Goal: Task Accomplishment & Management: Complete application form

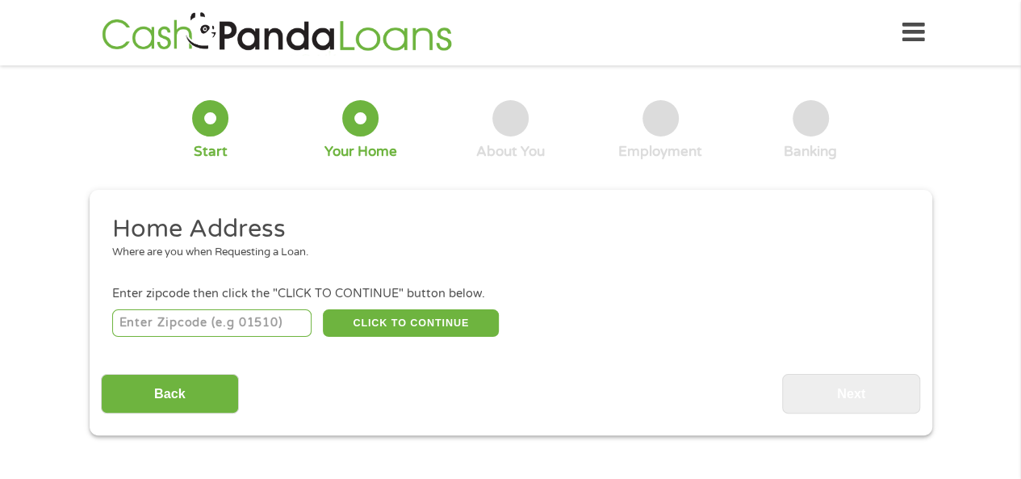
click at [158, 316] on input "number" at bounding box center [211, 322] width 199 height 27
type input "43110"
click at [426, 315] on button "CLICK TO CONTINUE" at bounding box center [411, 322] width 176 height 27
type input "43110"
type input "Canal Winchester"
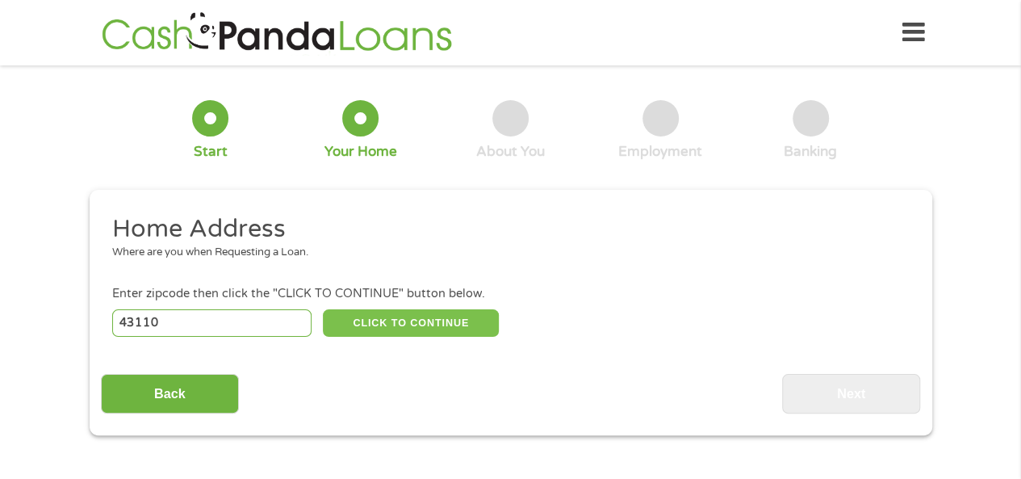
select select "[US_STATE]"
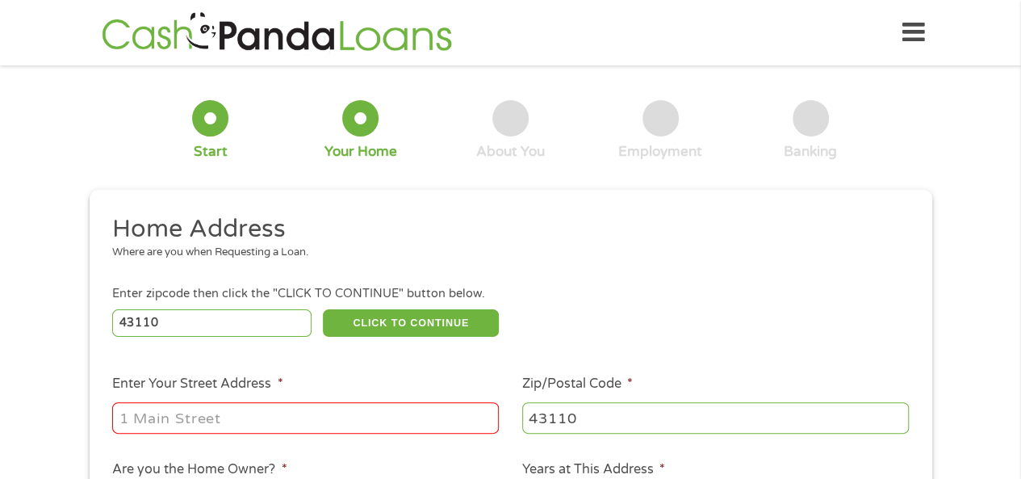
click at [211, 421] on input "Enter Your Street Address *" at bounding box center [305, 417] width 387 height 31
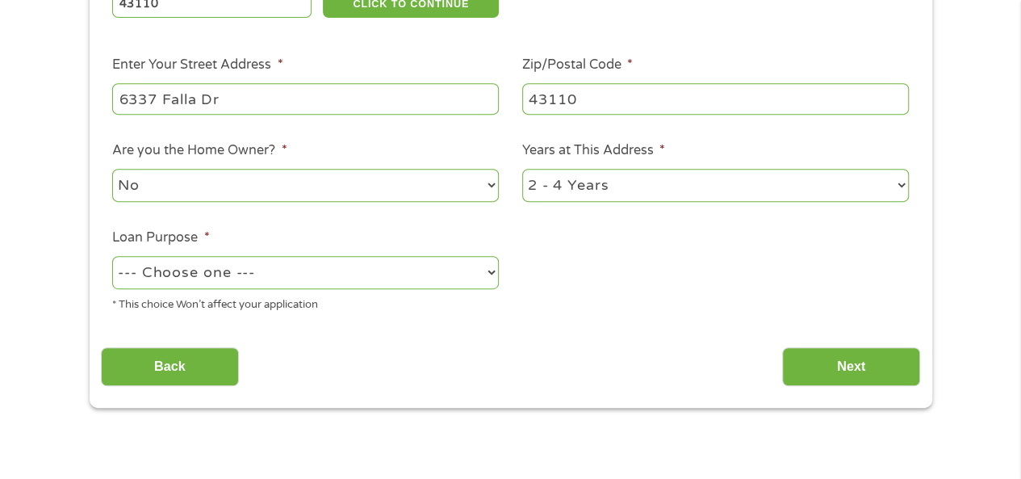
scroll to position [323, 0]
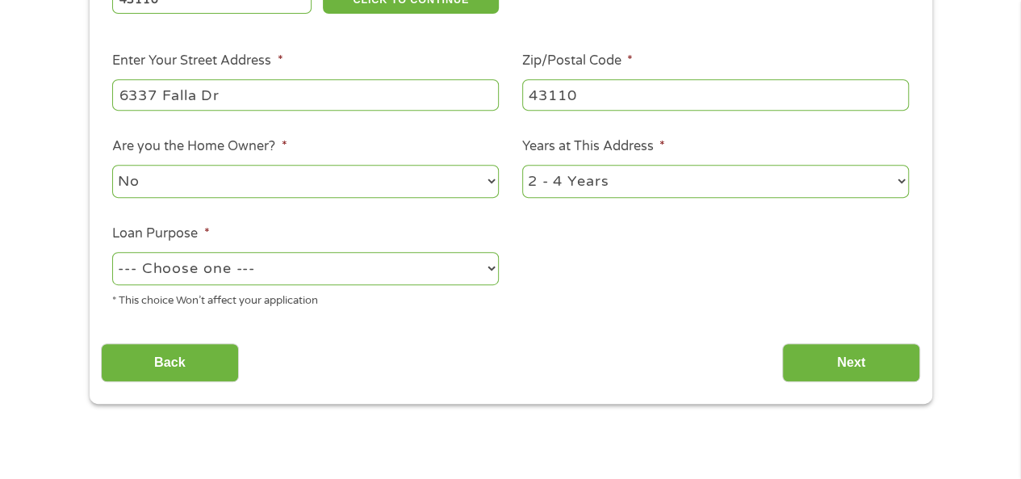
type input "6337 Falla Dr"
click at [488, 269] on select "--- Choose one --- Pay Bills Debt Consolidation Home Improvement Major Purchase…" at bounding box center [305, 268] width 387 height 33
select select "paybills"
click at [112, 253] on select "--- Choose one --- Pay Bills Debt Consolidation Home Improvement Major Purchase…" at bounding box center [305, 268] width 387 height 33
click at [822, 358] on input "Next" at bounding box center [851, 363] width 138 height 40
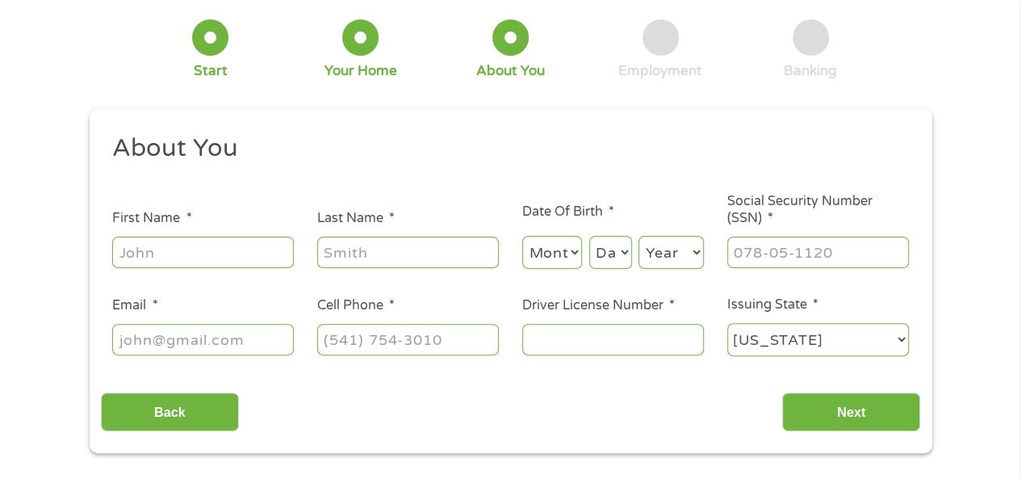
scroll to position [0, 0]
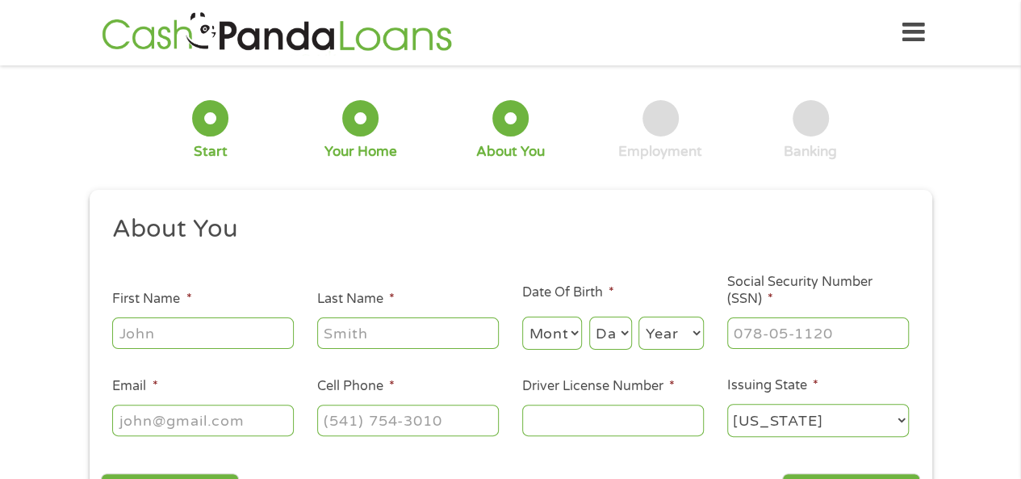
click at [179, 332] on input "First Name *" at bounding box center [203, 332] width 182 height 31
type input "[PERSON_NAME]"
click at [573, 333] on select "Month 1 2 3 4 5 6 7 8 9 10 11 12" at bounding box center [552, 332] width 61 height 33
select select "3"
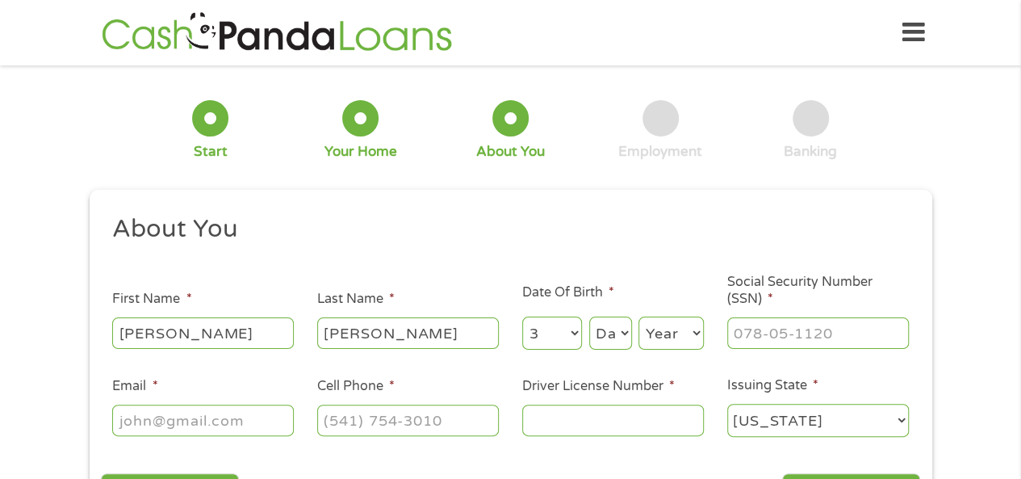
click at [522, 317] on select "Month 1 2 3 4 5 6 7 8 9 10 11 12" at bounding box center [552, 332] width 61 height 33
click at [622, 334] on select "Day 1 2 3 4 5 6 7 8 9 10 11 12 13 14 15 16 17 18 19 20 21 22 23 24 25 26 27 28 …" at bounding box center [610, 332] width 43 height 33
select select "31"
click at [589, 317] on select "Day 1 2 3 4 5 6 7 8 9 10 11 12 13 14 15 16 17 18 19 20 21 22 23 24 25 26 27 28 …" at bounding box center [610, 332] width 43 height 33
click at [695, 332] on select "Year [DATE] 2006 2005 2004 2003 2002 2001 2000 1999 1998 1997 1996 1995 1994 19…" at bounding box center [670, 332] width 65 height 33
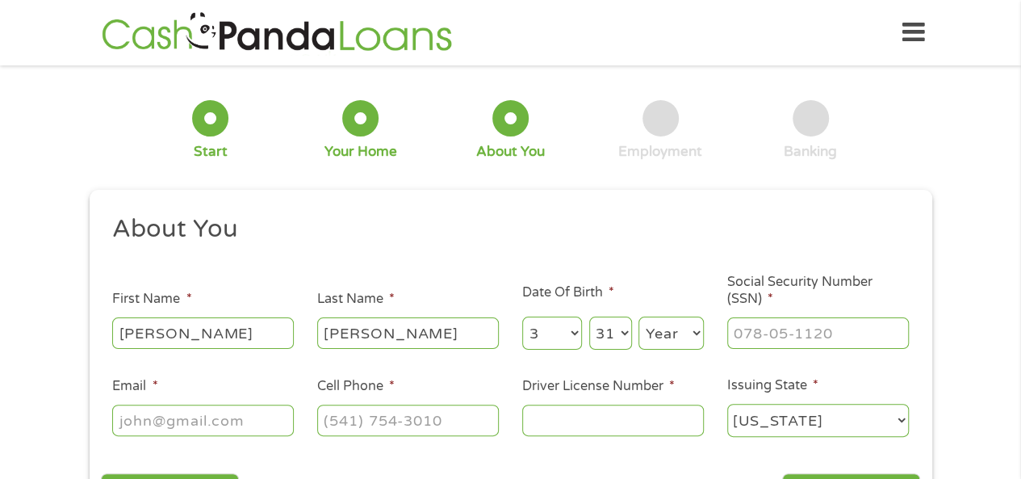
select select "1964"
click at [638, 317] on select "Year [DATE] 2006 2005 2004 2003 2002 2001 2000 1999 1998 1997 1996 1995 1994 19…" at bounding box center [670, 332] width 65 height 33
click at [743, 335] on input "___-__-____" at bounding box center [818, 332] width 182 height 31
type input "284-72-2906"
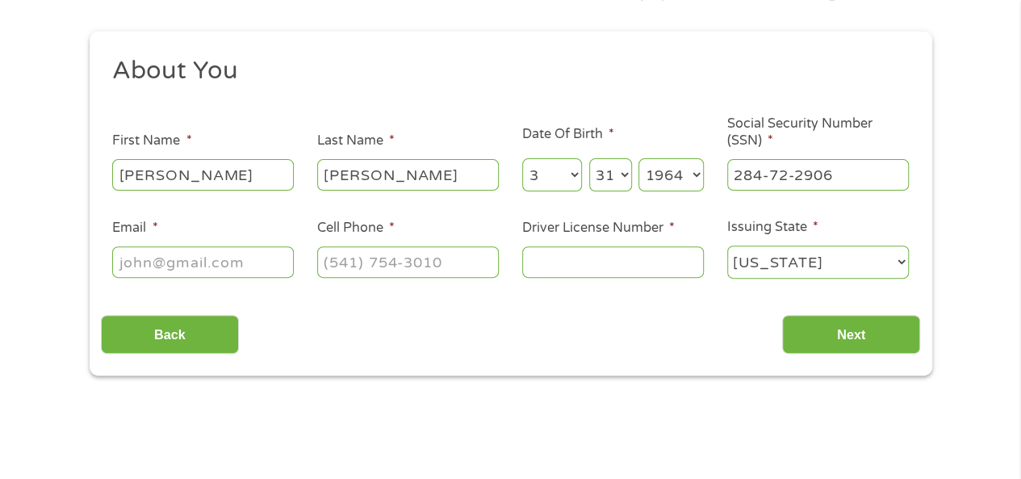
scroll to position [161, 0]
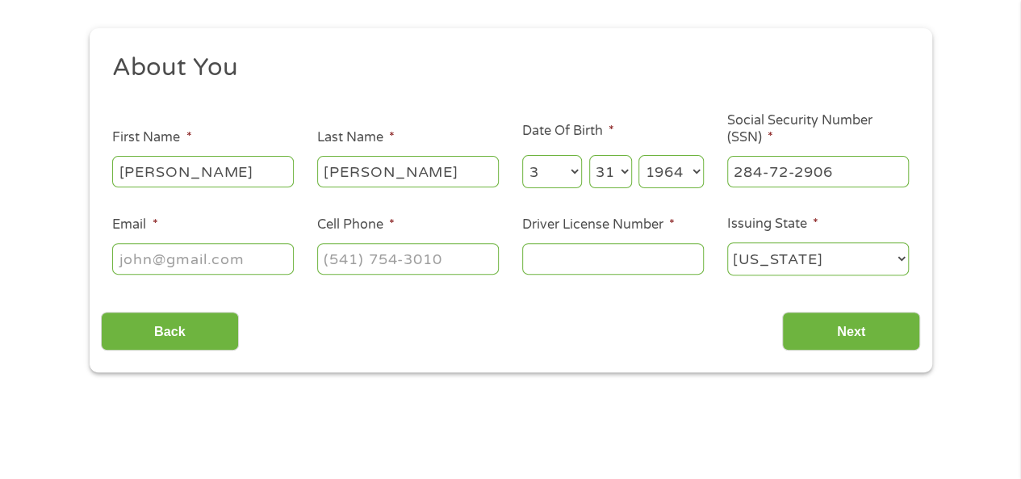
click at [153, 251] on input "Email *" at bounding box center [203, 258] width 182 height 31
type input "[EMAIL_ADDRESS][DOMAIN_NAME]"
type input "[PHONE_NUMBER]"
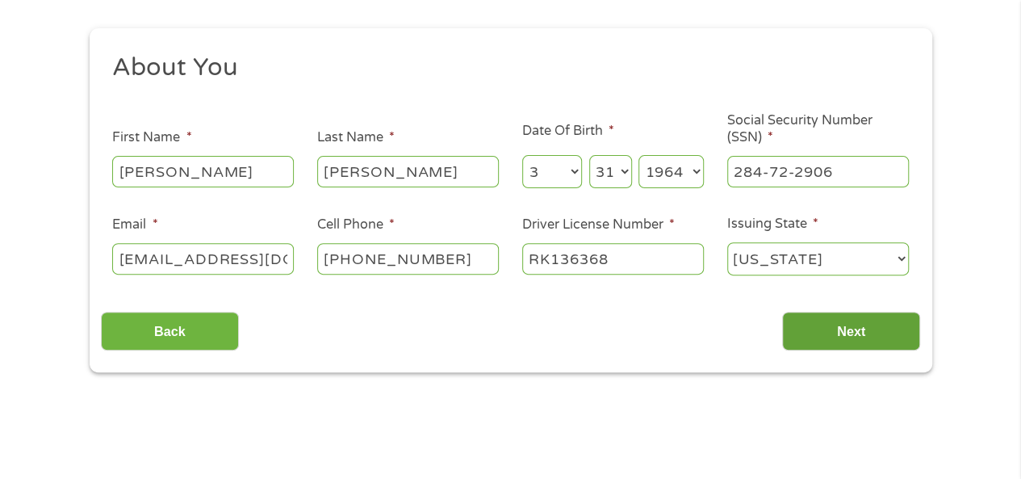
type input "RK136368"
click at [848, 330] on input "Next" at bounding box center [851, 332] width 138 height 40
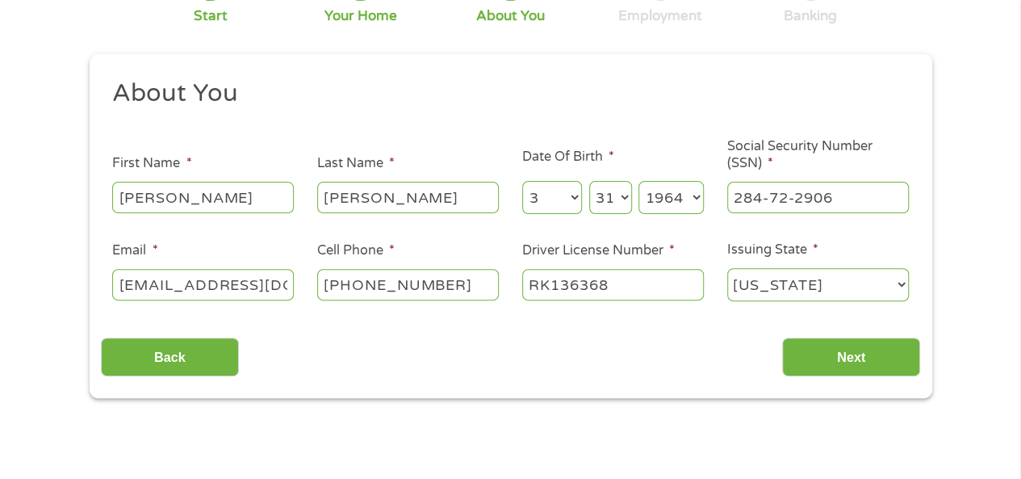
scroll to position [161, 0]
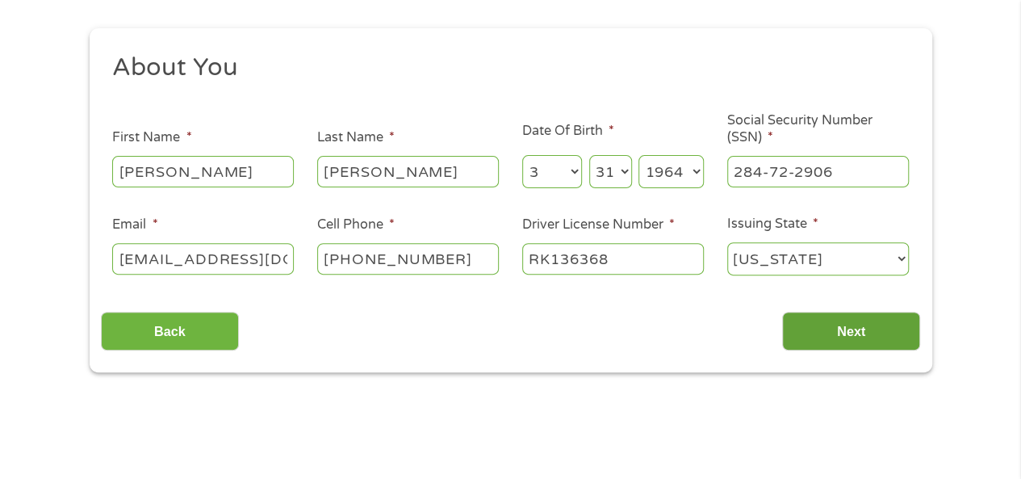
click at [838, 340] on input "Next" at bounding box center [851, 332] width 138 height 40
click at [856, 329] on input "Next" at bounding box center [851, 332] width 138 height 40
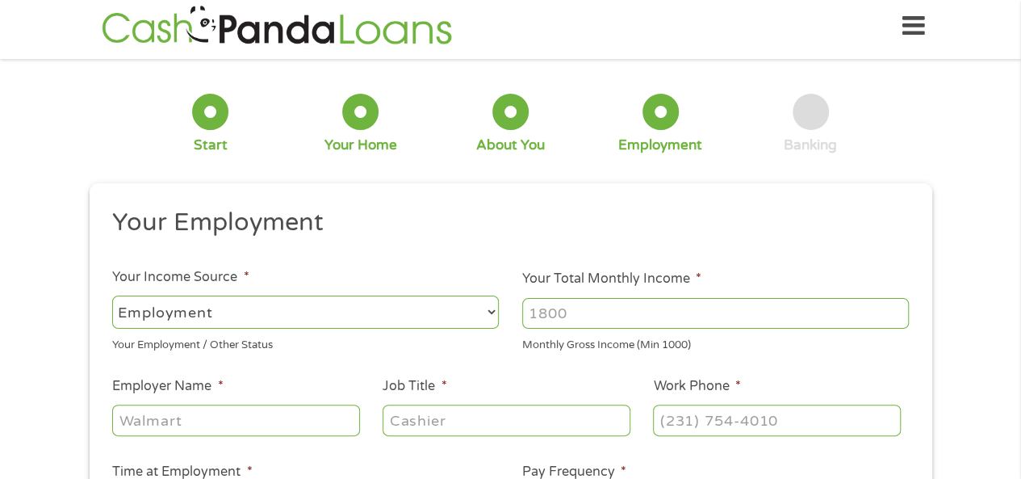
scroll to position [0, 0]
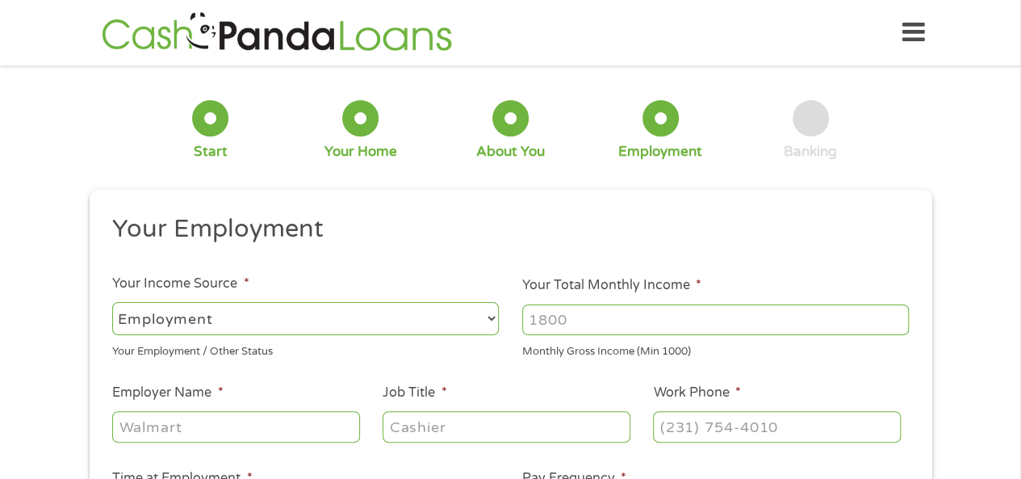
click at [491, 317] on select "--- Choose one --- Employment [DEMOGRAPHIC_DATA] Benefits" at bounding box center [305, 318] width 387 height 33
click at [112, 302] on select "--- Choose one --- Employment [DEMOGRAPHIC_DATA] Benefits" at bounding box center [305, 318] width 387 height 33
click at [639, 315] on input "Your Total Monthly Income *" at bounding box center [715, 319] width 387 height 31
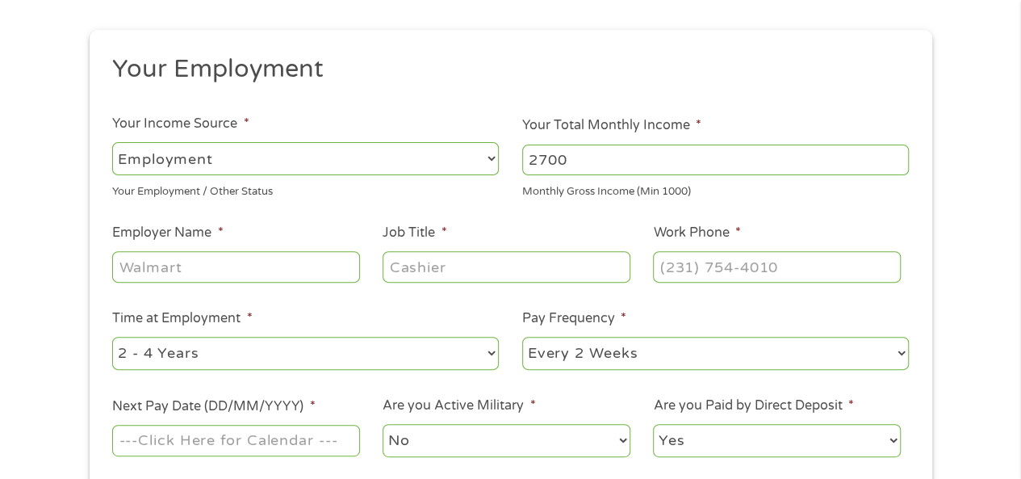
scroll to position [161, 0]
type input "2700"
click at [232, 276] on input "Employer Name *" at bounding box center [235, 264] width 247 height 31
type input "Marimart Healthcare"
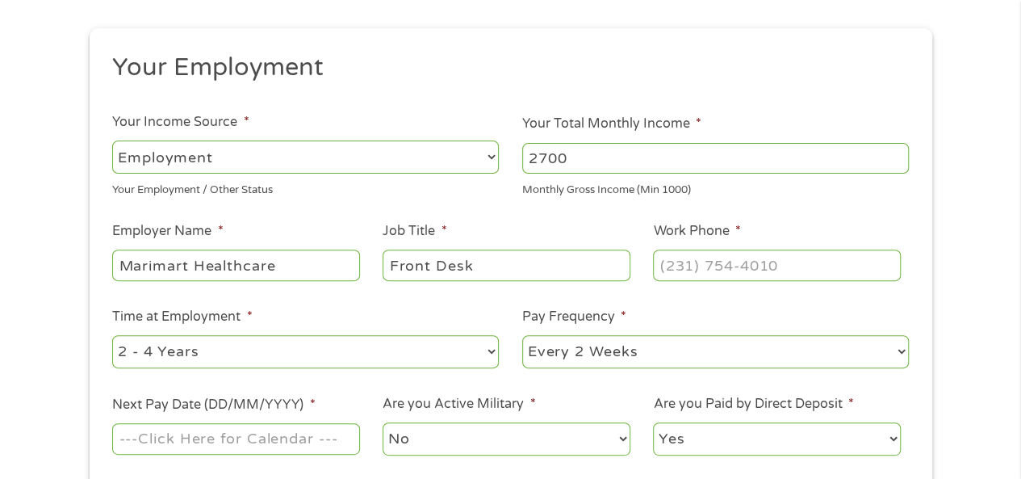
type input "Front Desk"
click at [666, 266] on input "(___) ___-____" at bounding box center [776, 264] width 247 height 31
type input "[PHONE_NUMBER]"
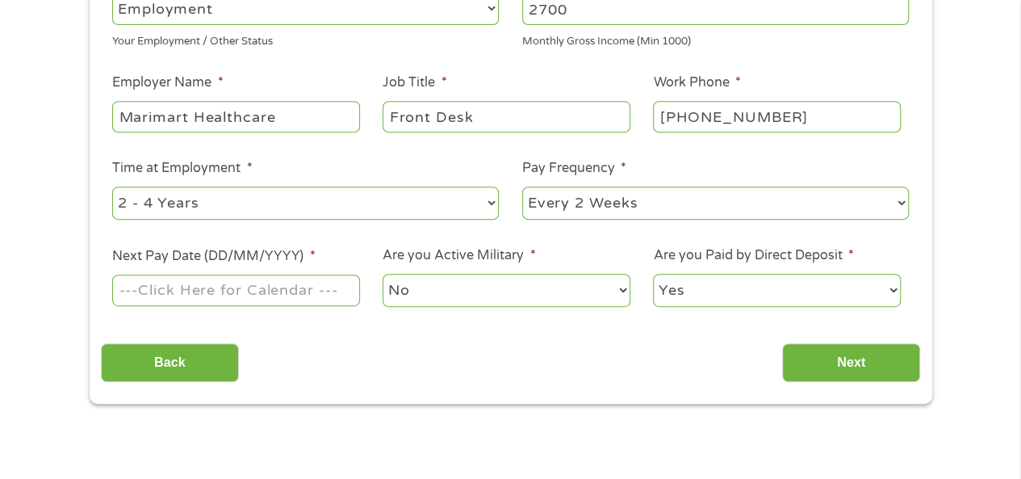
scroll to position [323, 0]
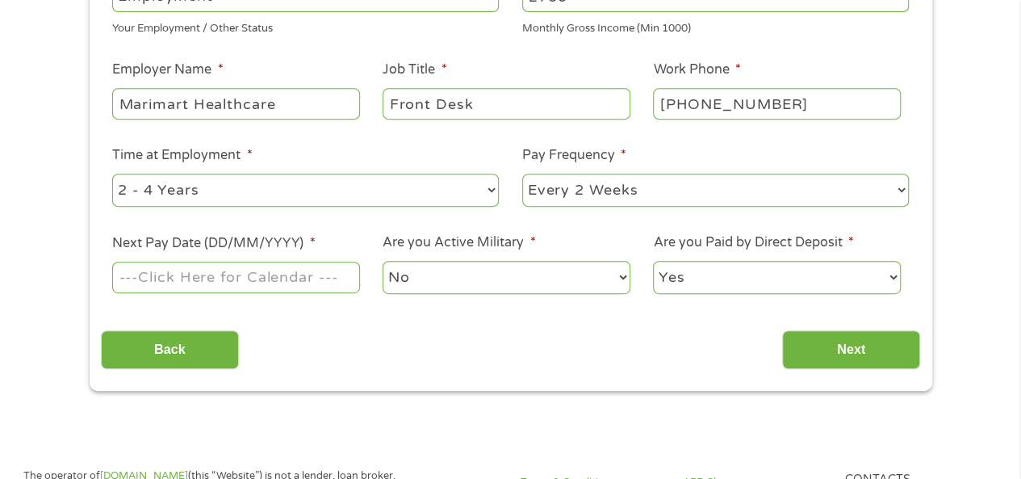
click at [276, 274] on input "Next Pay Date (DD/MM/YYYY) *" at bounding box center [235, 277] width 247 height 31
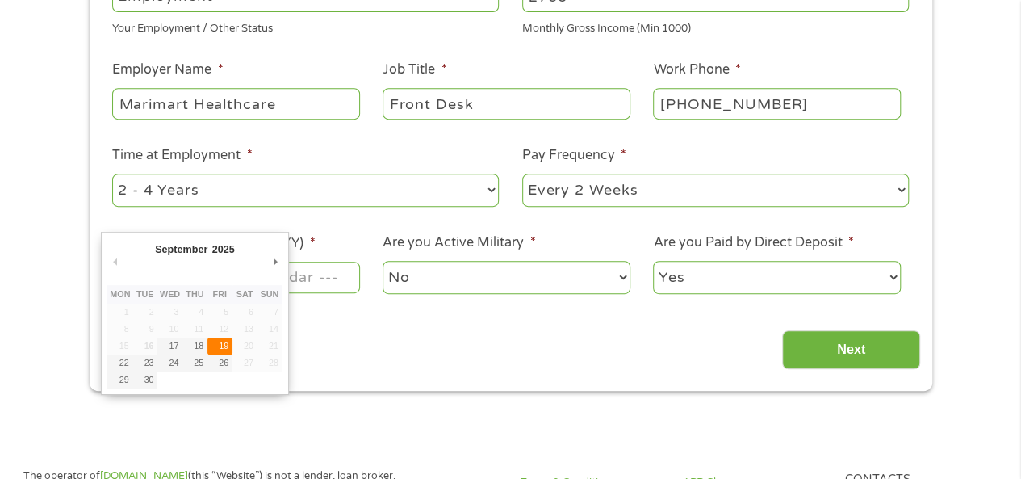
type input "[DATE]"
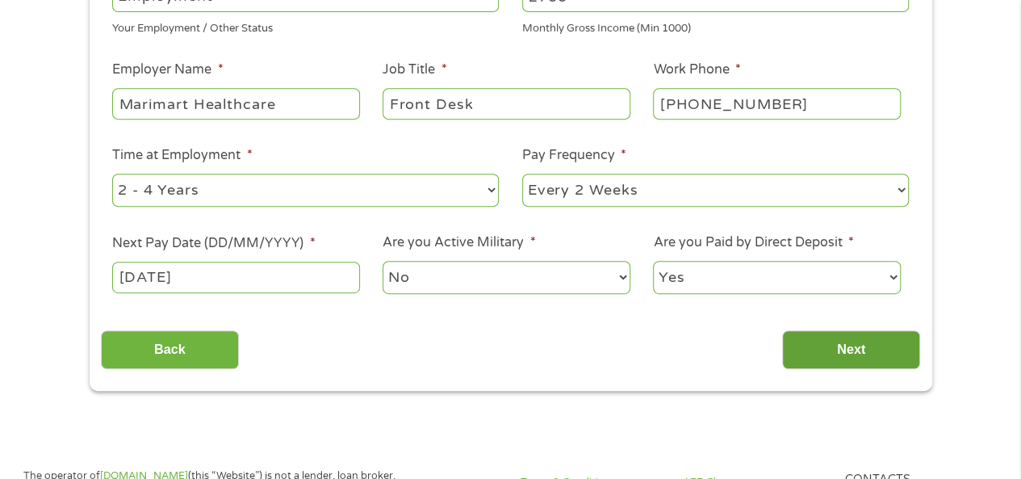
click at [853, 350] on input "Next" at bounding box center [851, 350] width 138 height 40
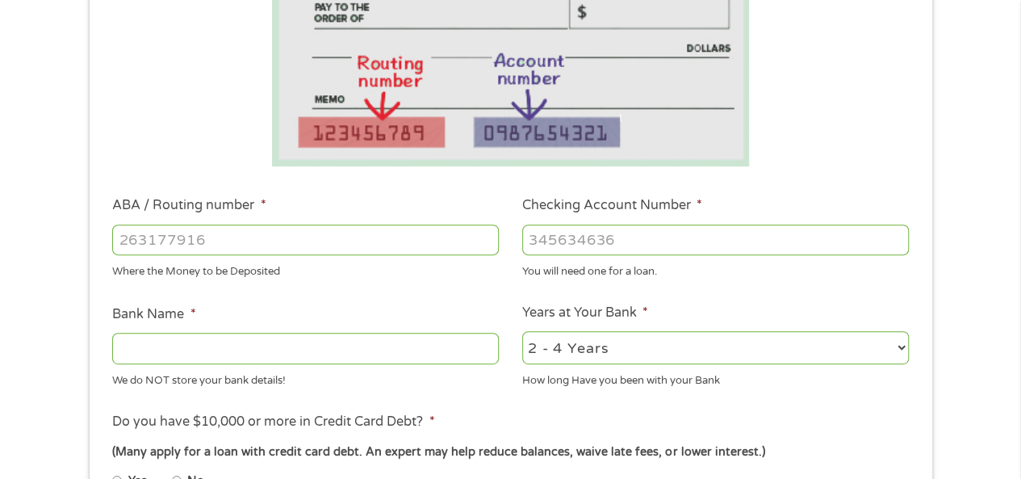
click at [184, 242] on input "ABA / Routing number *" at bounding box center [305, 239] width 387 height 31
click at [150, 351] on input "Bank Name *" at bounding box center [305, 348] width 387 height 31
type input "Corporate America Family Credit"
click at [902, 348] on select "2 - 4 Years 6 - 12 Months 1 - 2 Years Over 4 Years" at bounding box center [715, 347] width 387 height 33
select select "60months"
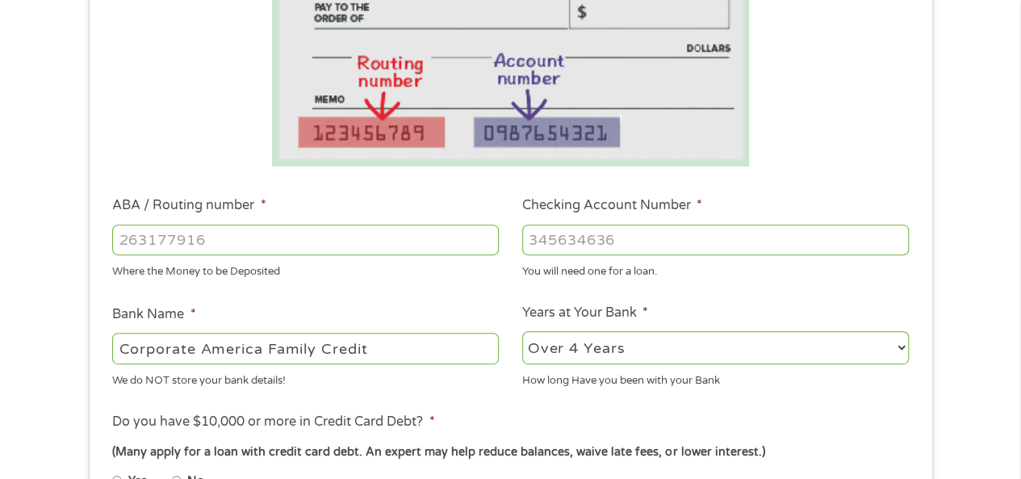
click at [522, 332] on select "2 - 4 Years 6 - 12 Months 1 - 2 Years Over 4 Years" at bounding box center [715, 347] width 387 height 33
click at [559, 237] on input "Checking Account Number *" at bounding box center [715, 239] width 387 height 31
type input "10881300"
click at [147, 233] on input "ABA / Routing number *" at bounding box center [305, 239] width 387 height 31
type input "271987075"
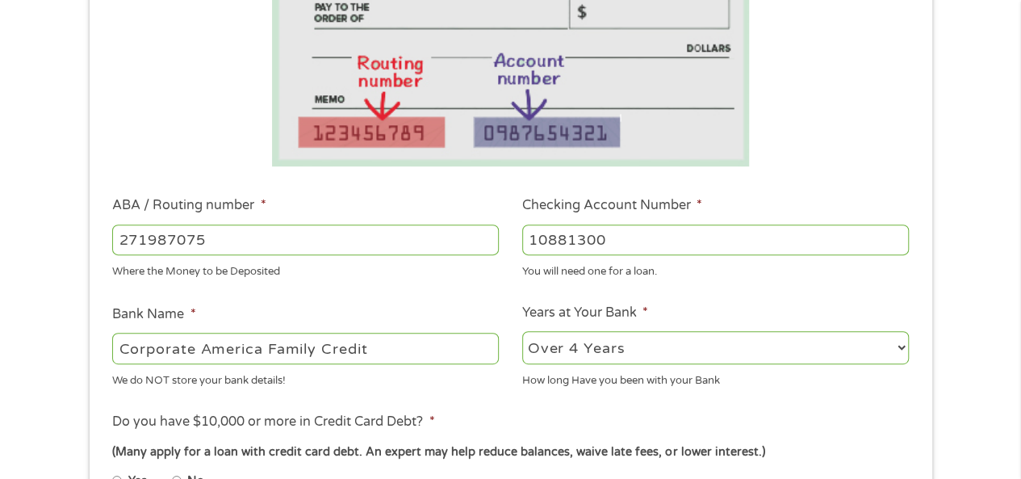
type input "CORPORATE AMER FED C U"
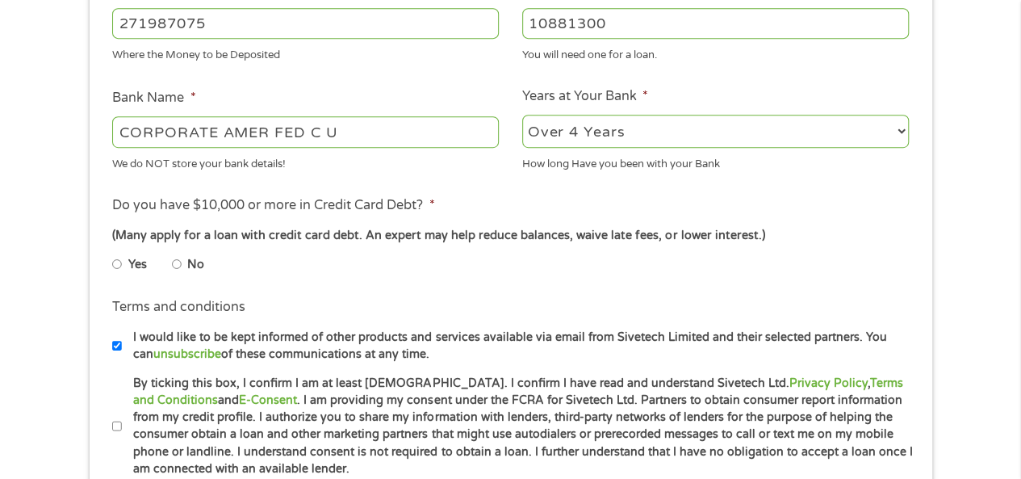
scroll to position [565, 0]
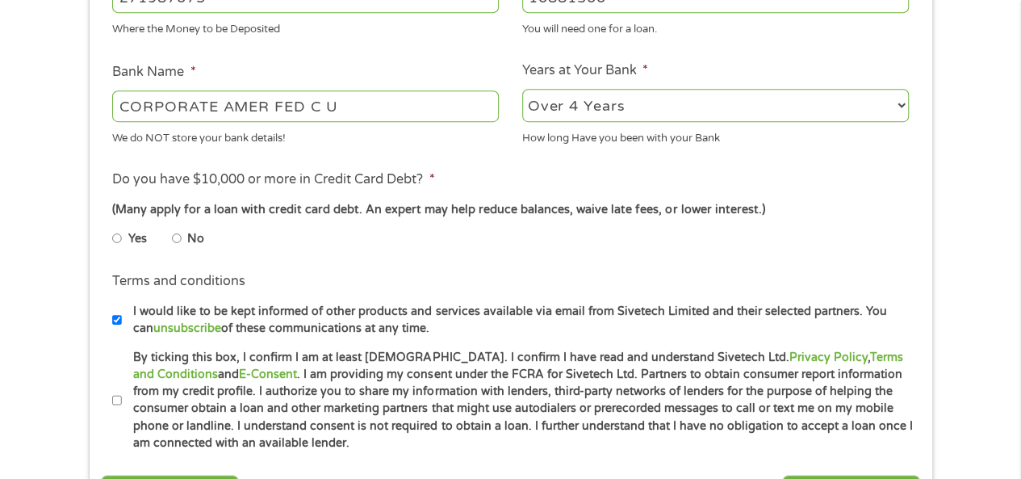
type input "271987075"
click at [174, 238] on input "No" at bounding box center [177, 238] width 10 height 26
radio input "true"
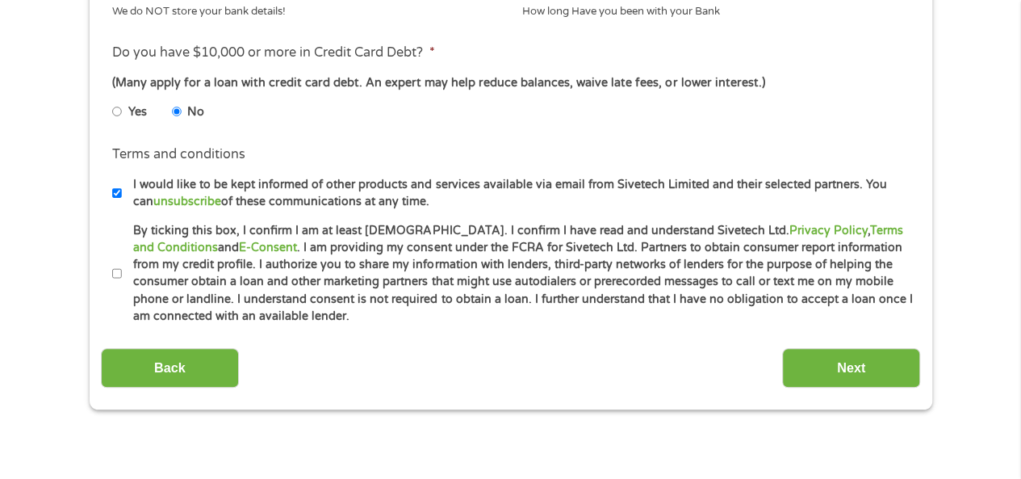
scroll to position [726, 0]
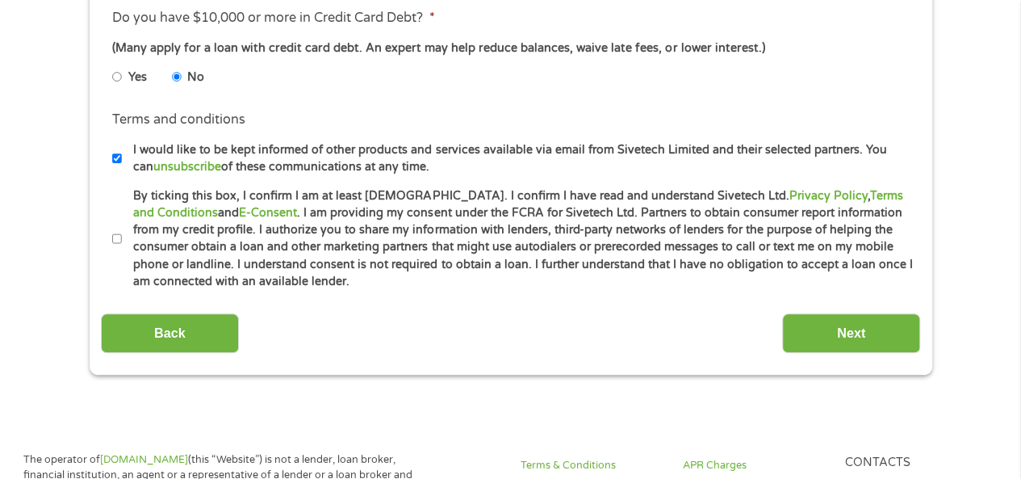
click at [112, 156] on input "I would like to be kept informed of other products and services available via e…" at bounding box center [117, 158] width 10 height 26
checkbox input "false"
click at [112, 237] on input "By ticking this box, I confirm I am at least [DEMOGRAPHIC_DATA]. I confirm I ha…" at bounding box center [117, 239] width 10 height 26
checkbox input "true"
click at [118, 157] on input "I would like to be kept informed of other products and services available via e…" at bounding box center [117, 158] width 10 height 26
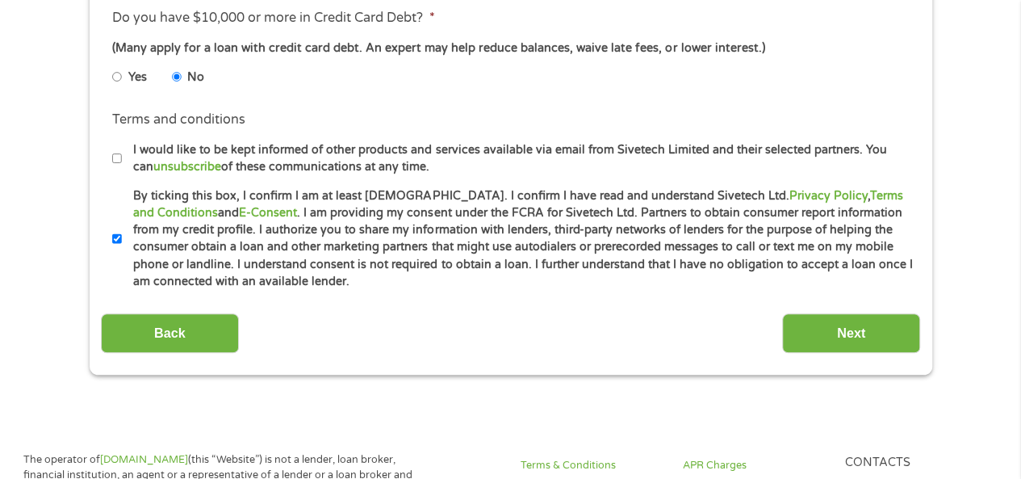
checkbox input "true"
click at [838, 343] on input "Next" at bounding box center [851, 333] width 138 height 40
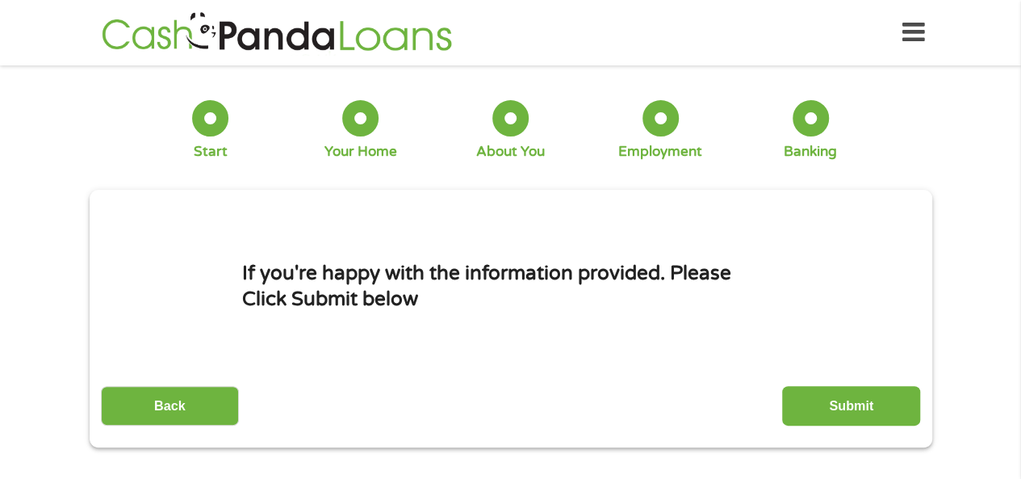
scroll to position [0, 0]
click at [860, 409] on input "Submit" at bounding box center [851, 406] width 138 height 40
